Goal: Navigation & Orientation: Find specific page/section

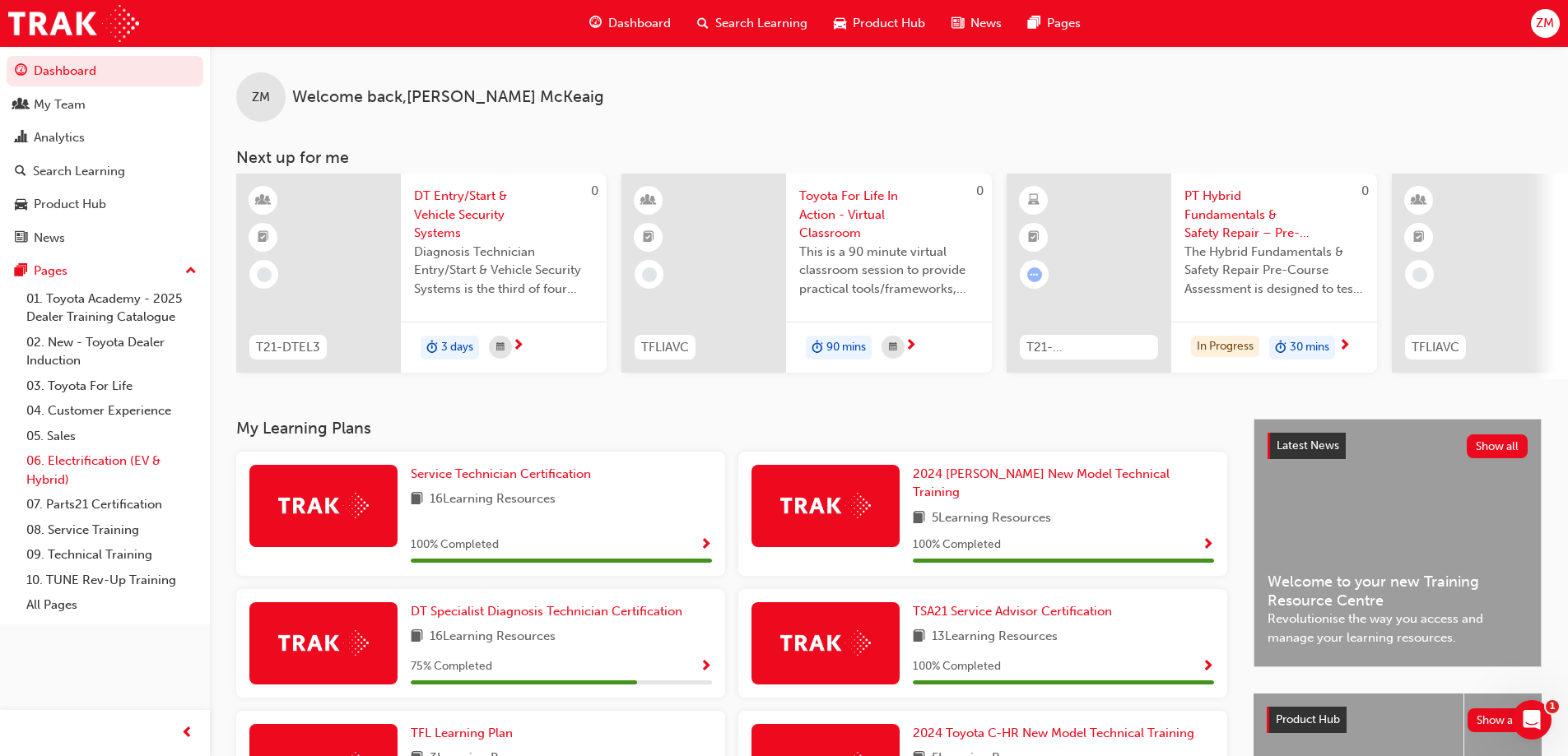
click at [74, 463] on link "06. Electrification (EV & Hybrid)" at bounding box center [111, 469] width 184 height 43
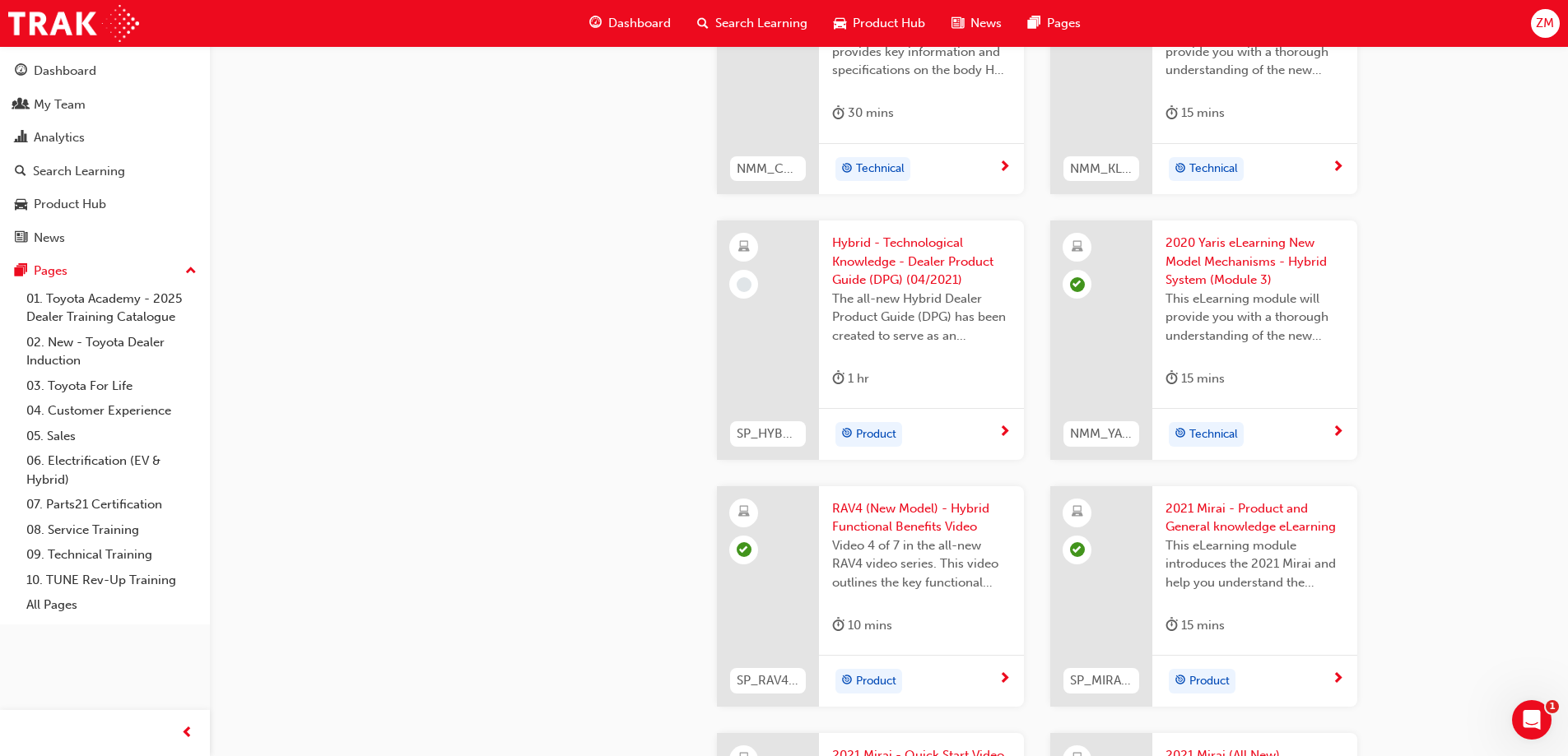
scroll to position [2347, 0]
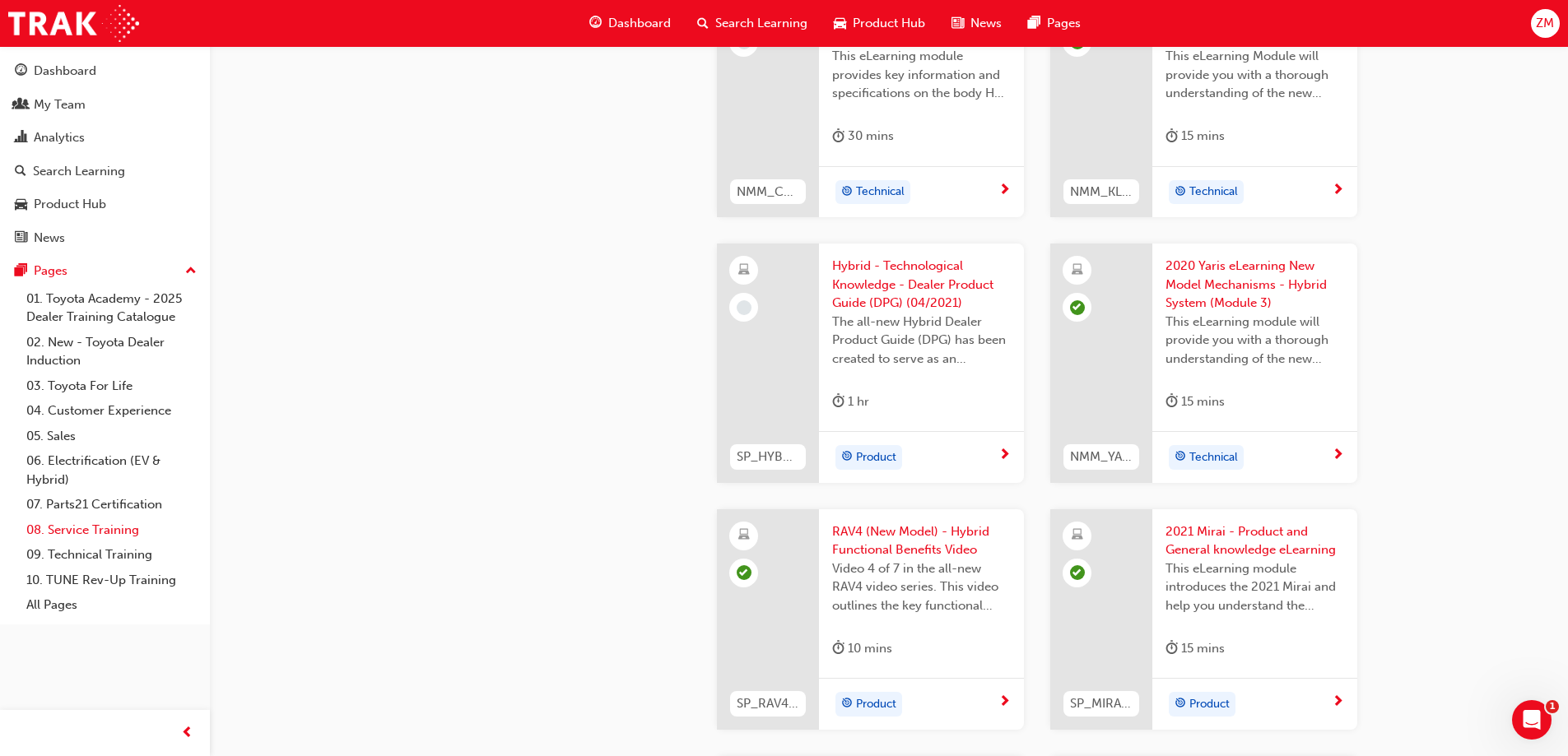
click at [84, 529] on link "08. Service Training" at bounding box center [111, 531] width 184 height 26
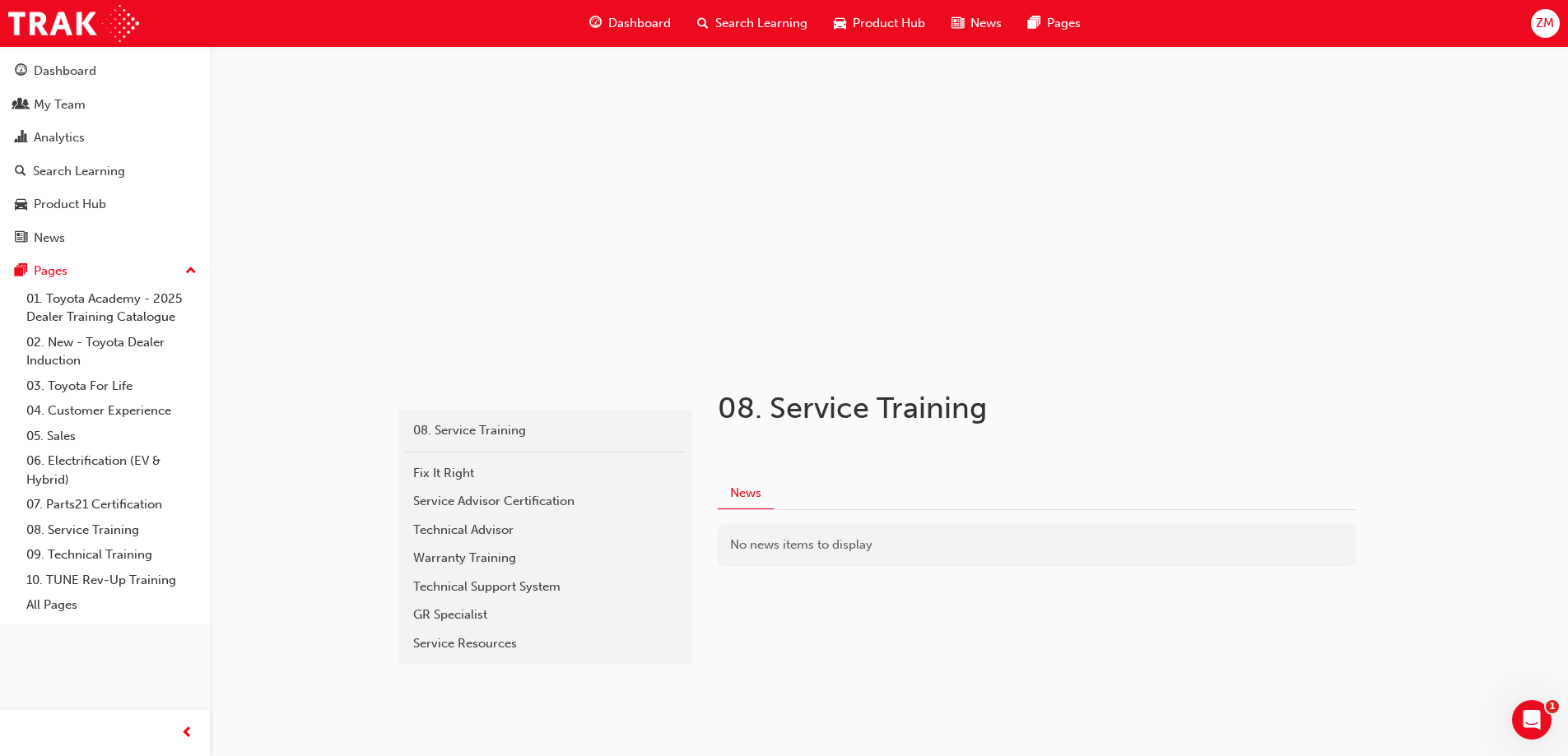
scroll to position [33, 0]
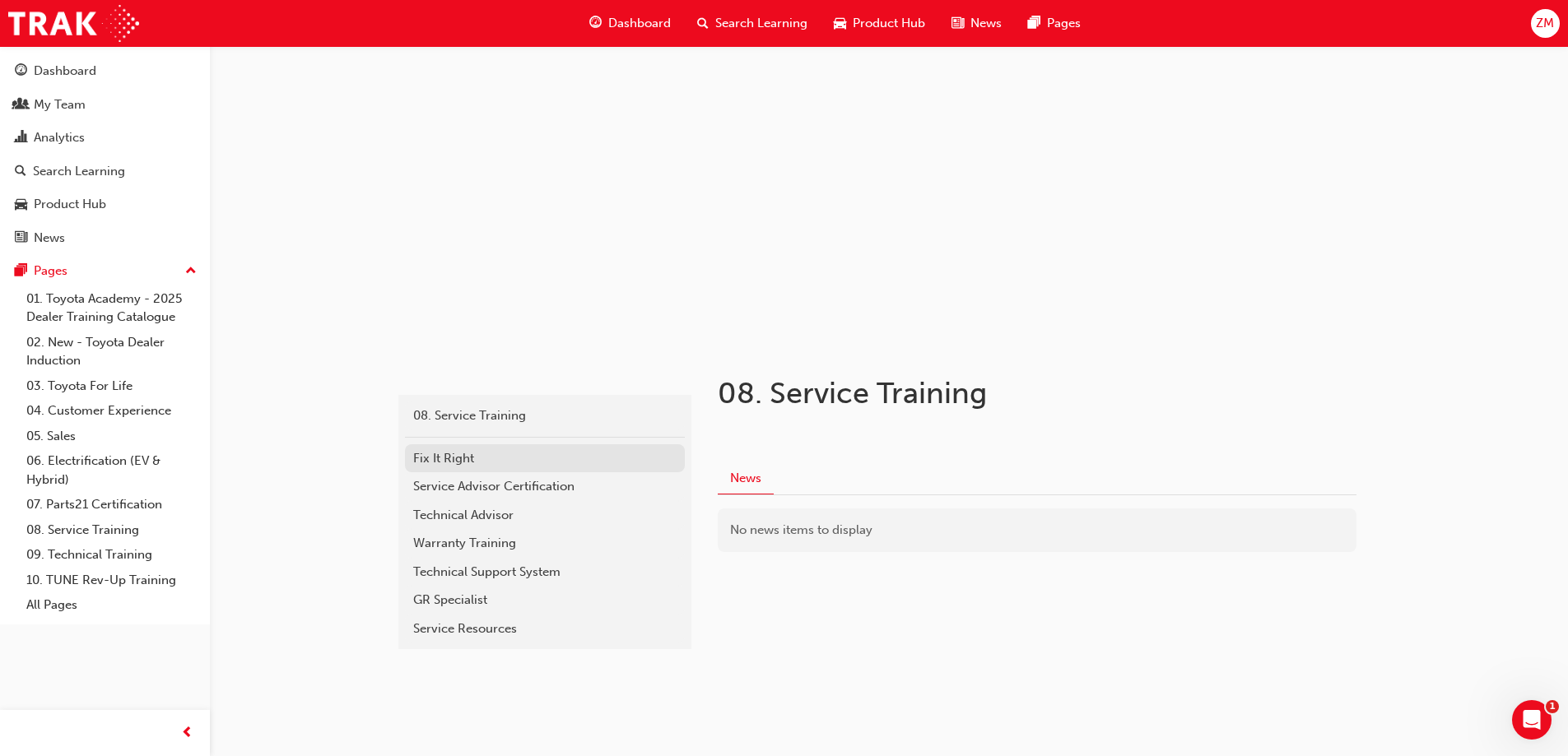
click at [418, 454] on div "Fix It Right" at bounding box center [545, 458] width 264 height 19
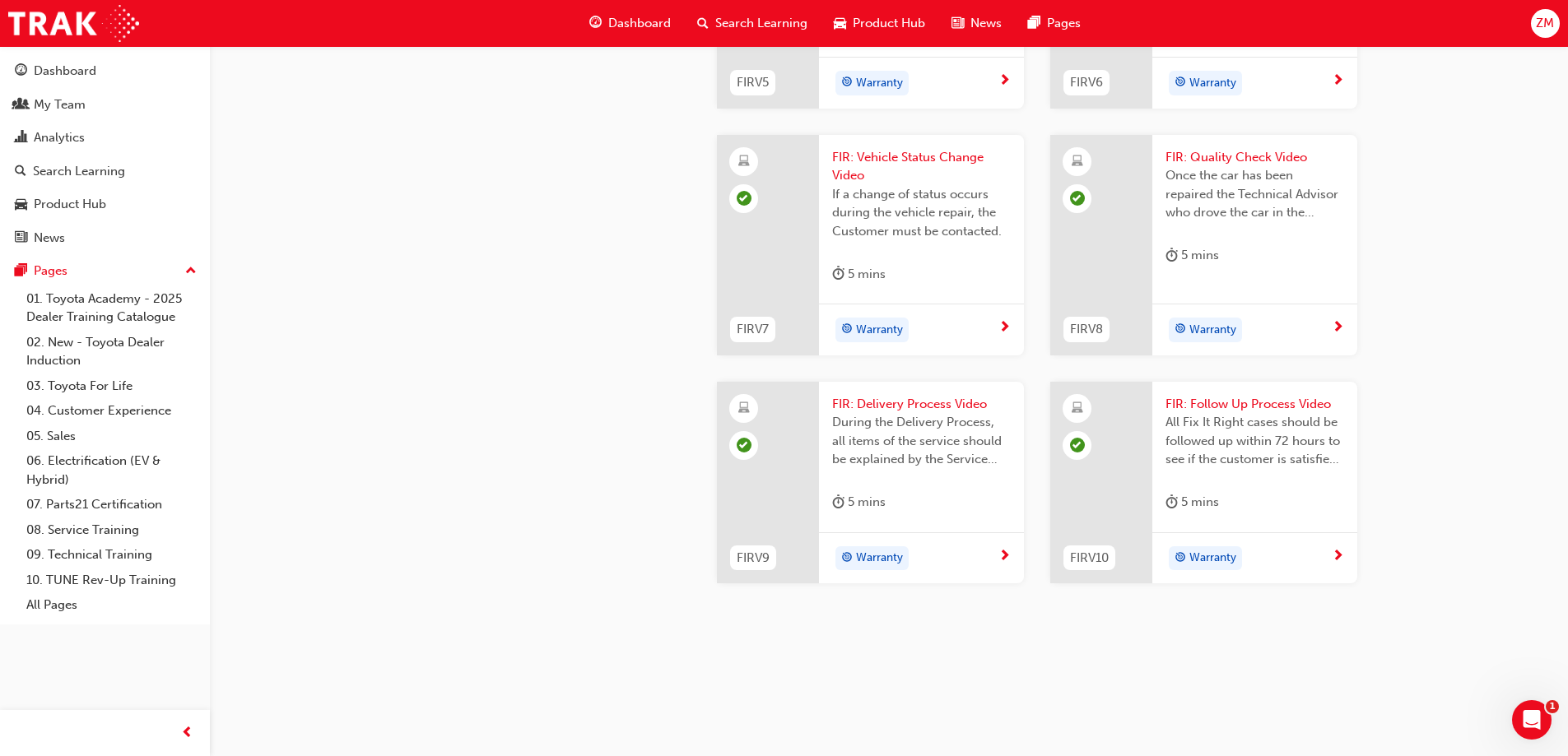
scroll to position [1726, 0]
click at [89, 413] on link "04. Customer Experience" at bounding box center [111, 411] width 184 height 26
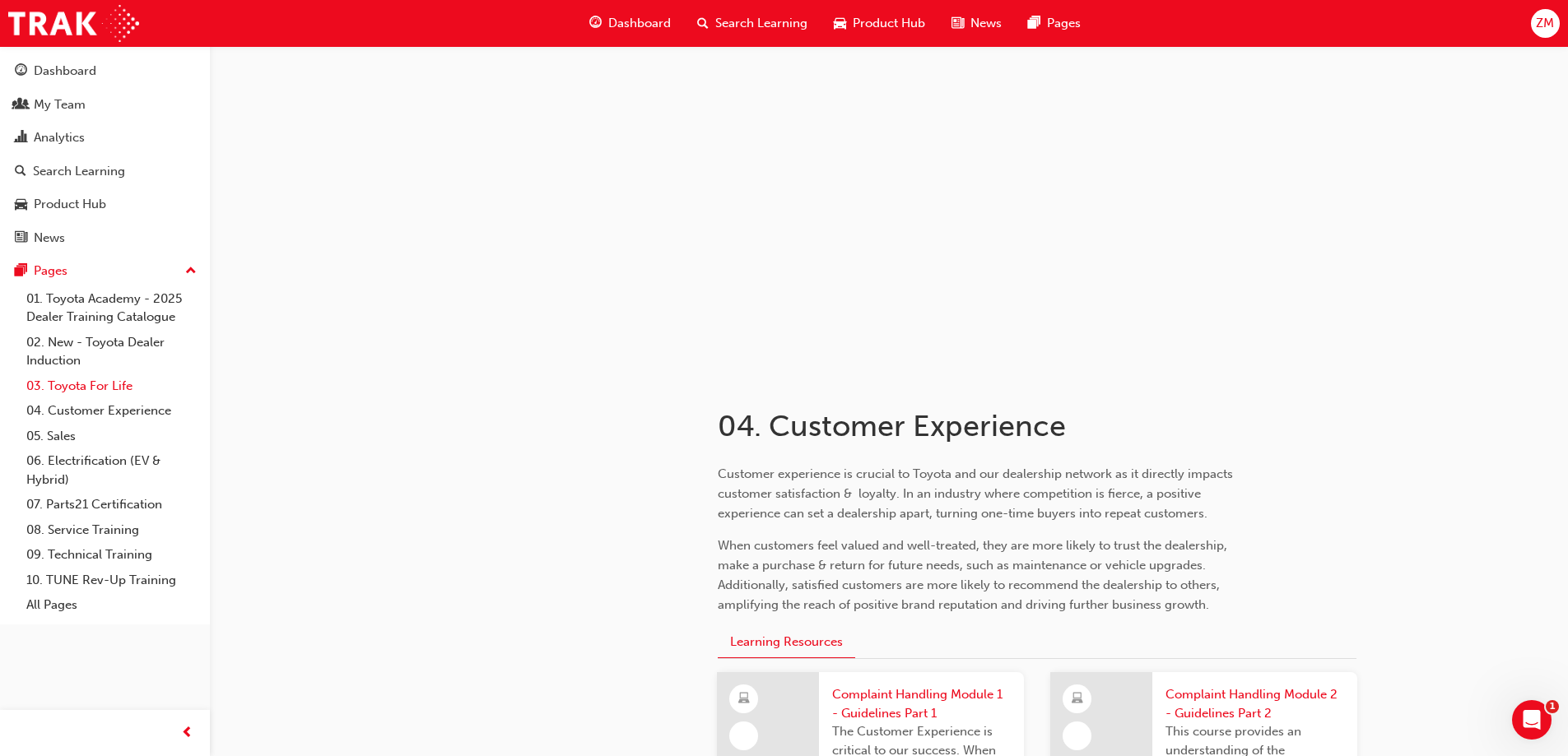
click at [113, 386] on link "03. Toyota For Life" at bounding box center [111, 386] width 184 height 26
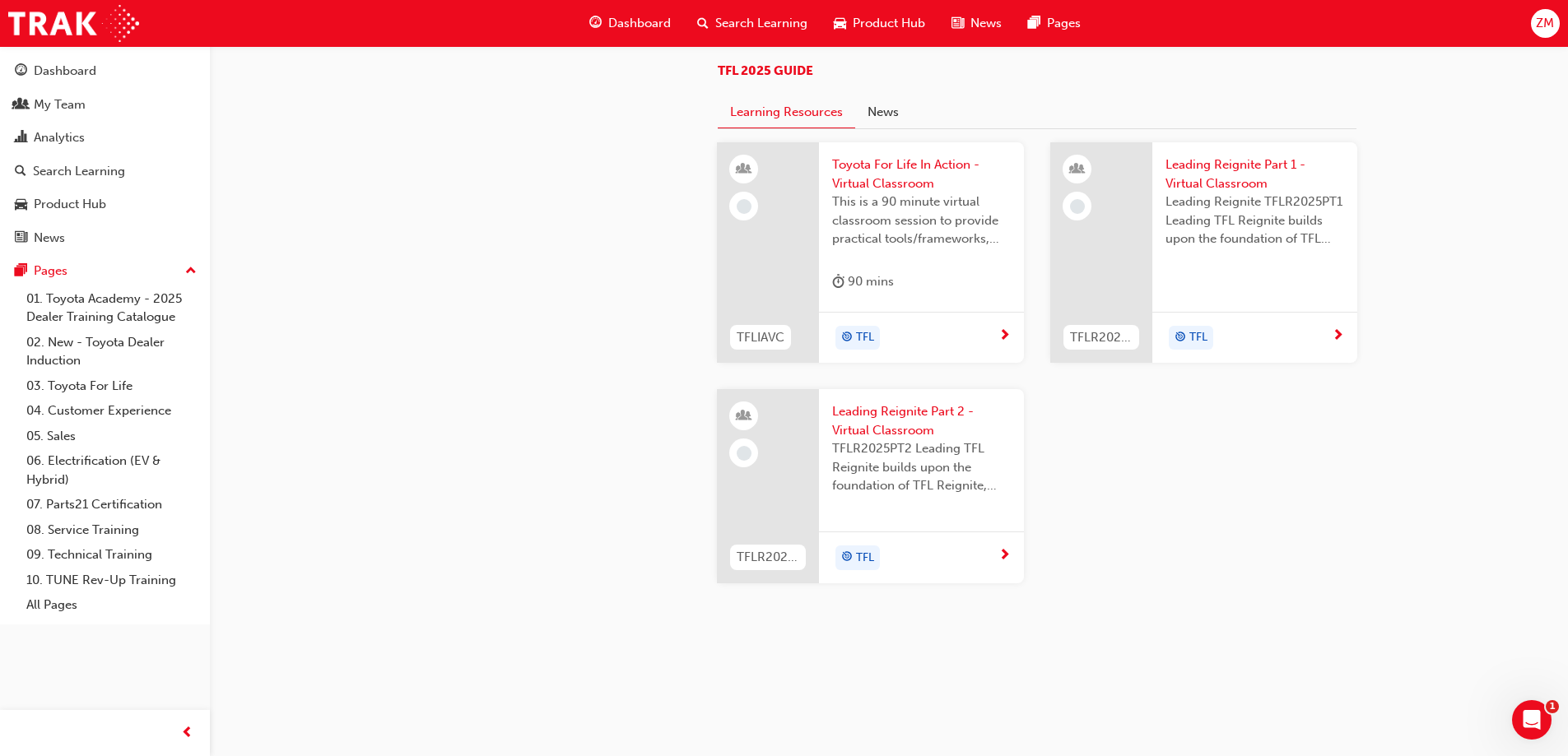
scroll to position [1743, 0]
click at [104, 77] on div "Dashboard" at bounding box center [105, 71] width 180 height 20
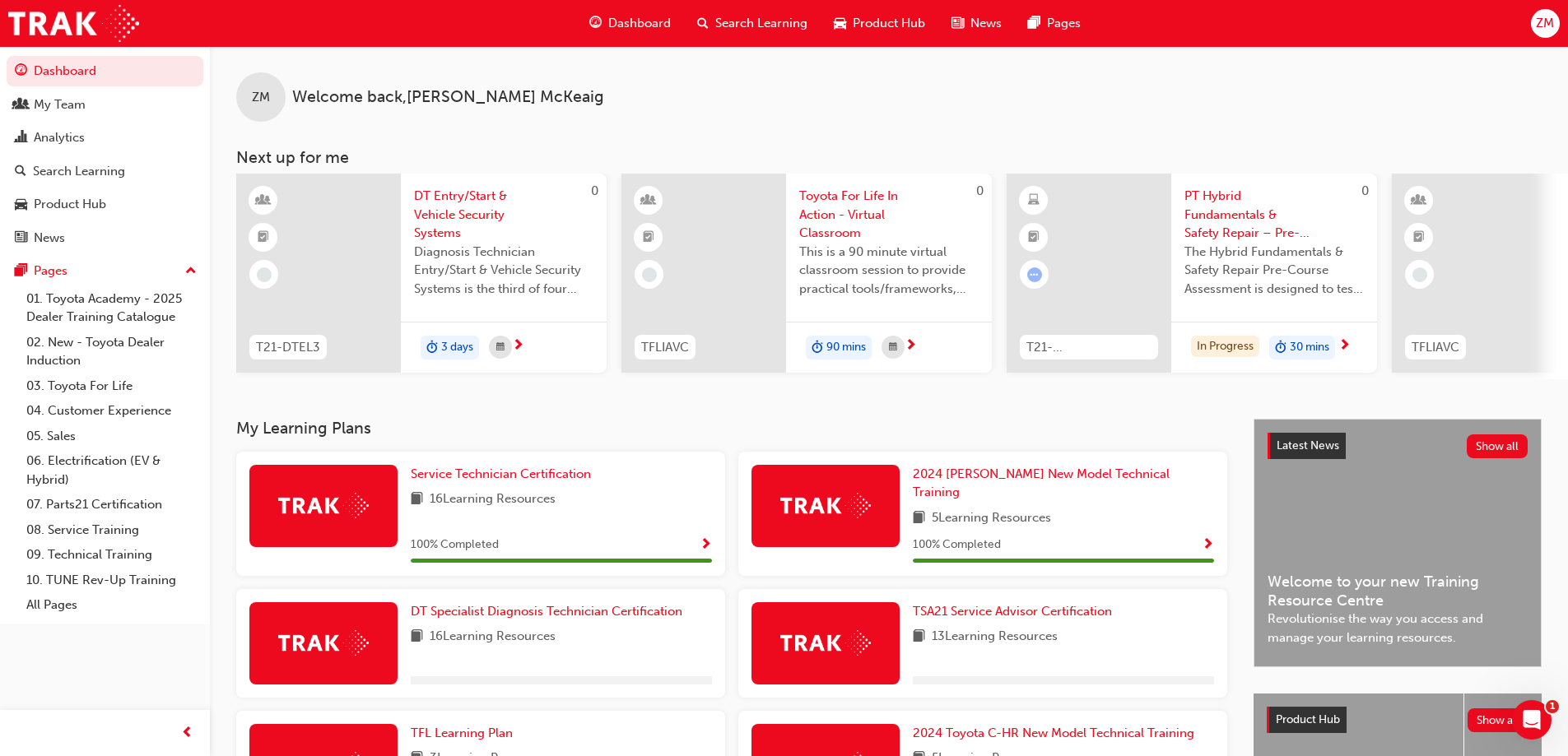
click at [971, 20] on span "News" at bounding box center [986, 23] width 31 height 19
